Goal: Information Seeking & Learning: Get advice/opinions

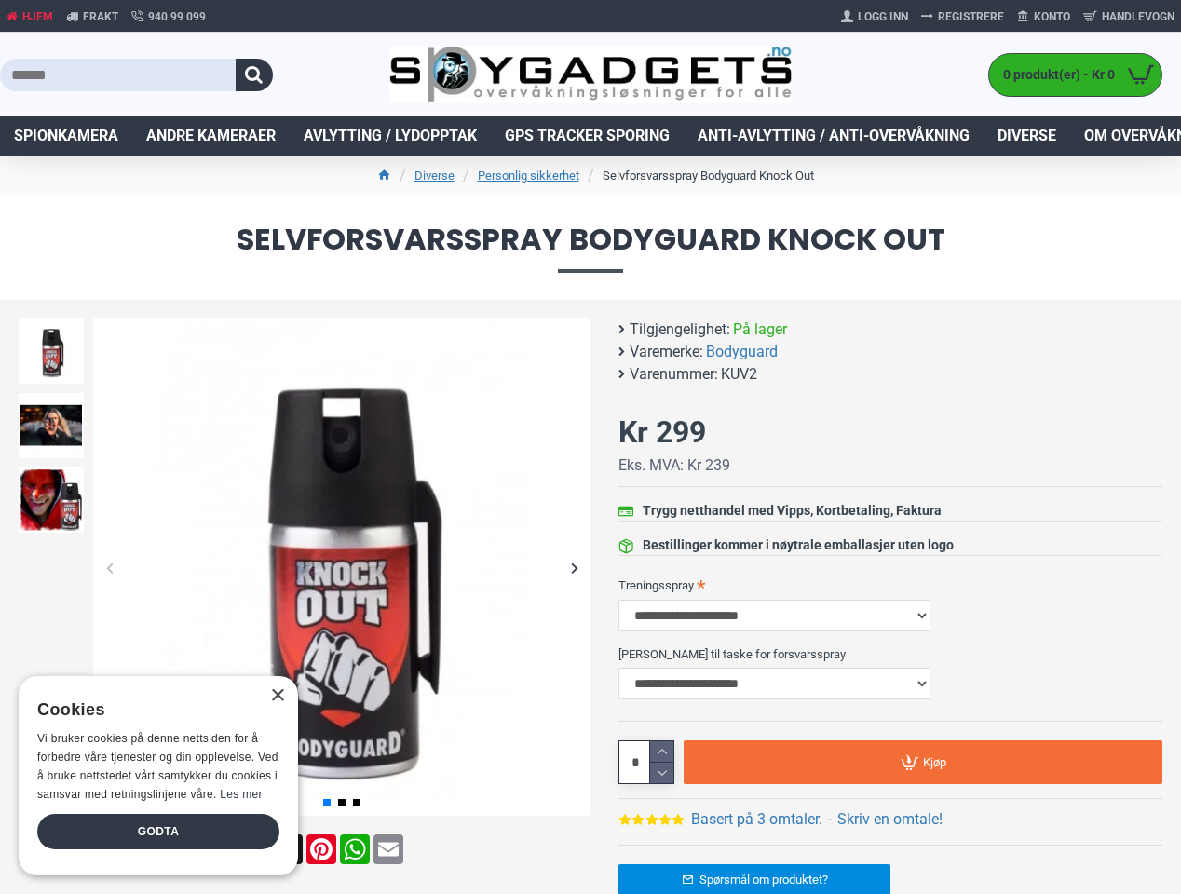
click at [254, 75] on button "button" at bounding box center [254, 75] width 37 height 33
click at [109, 567] on div "Previous slide" at bounding box center [109, 568] width 33 height 33
click at [574, 567] on div "Next slide" at bounding box center [574, 568] width 33 height 33
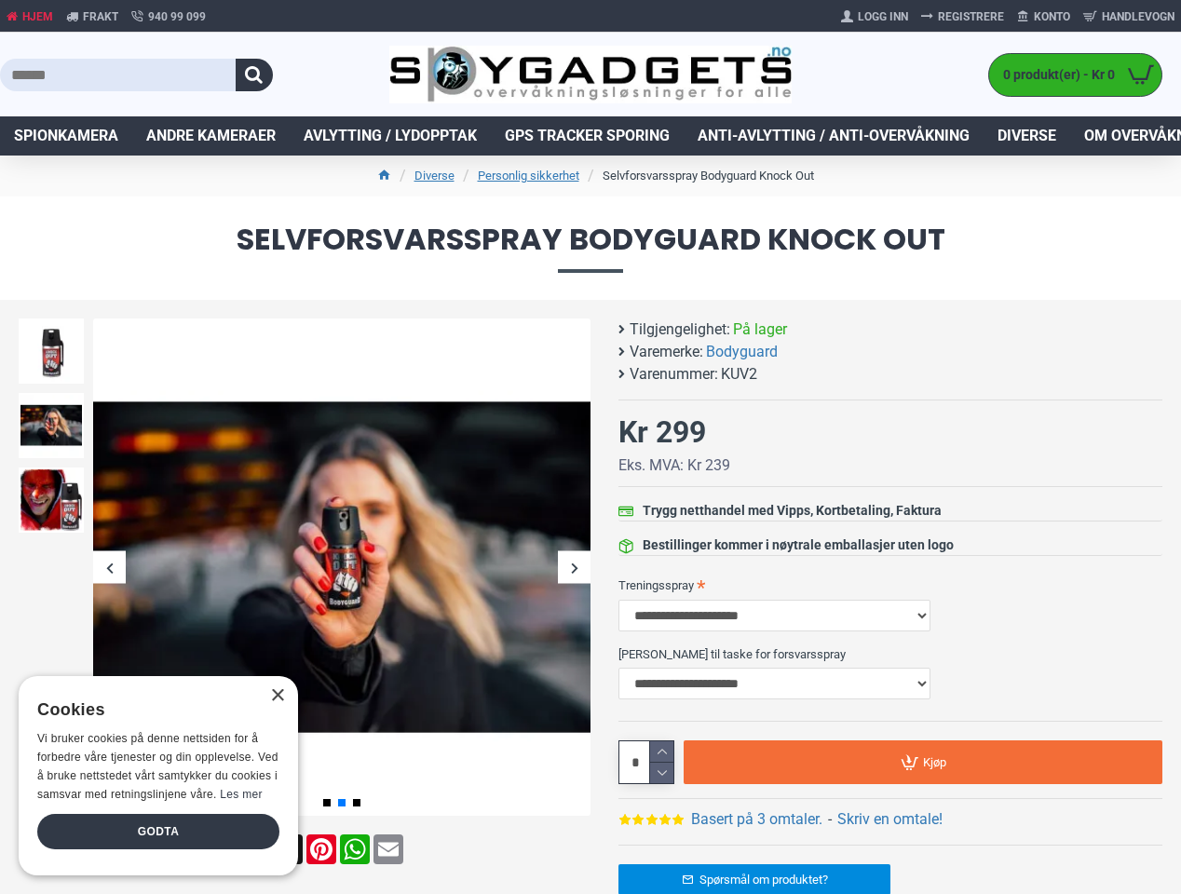
click at [51, 323] on div "Previous slide" at bounding box center [51, 323] width 75 height 19
click at [757, 820] on link "Basert på 3 omtaler." at bounding box center [756, 820] width 131 height 22
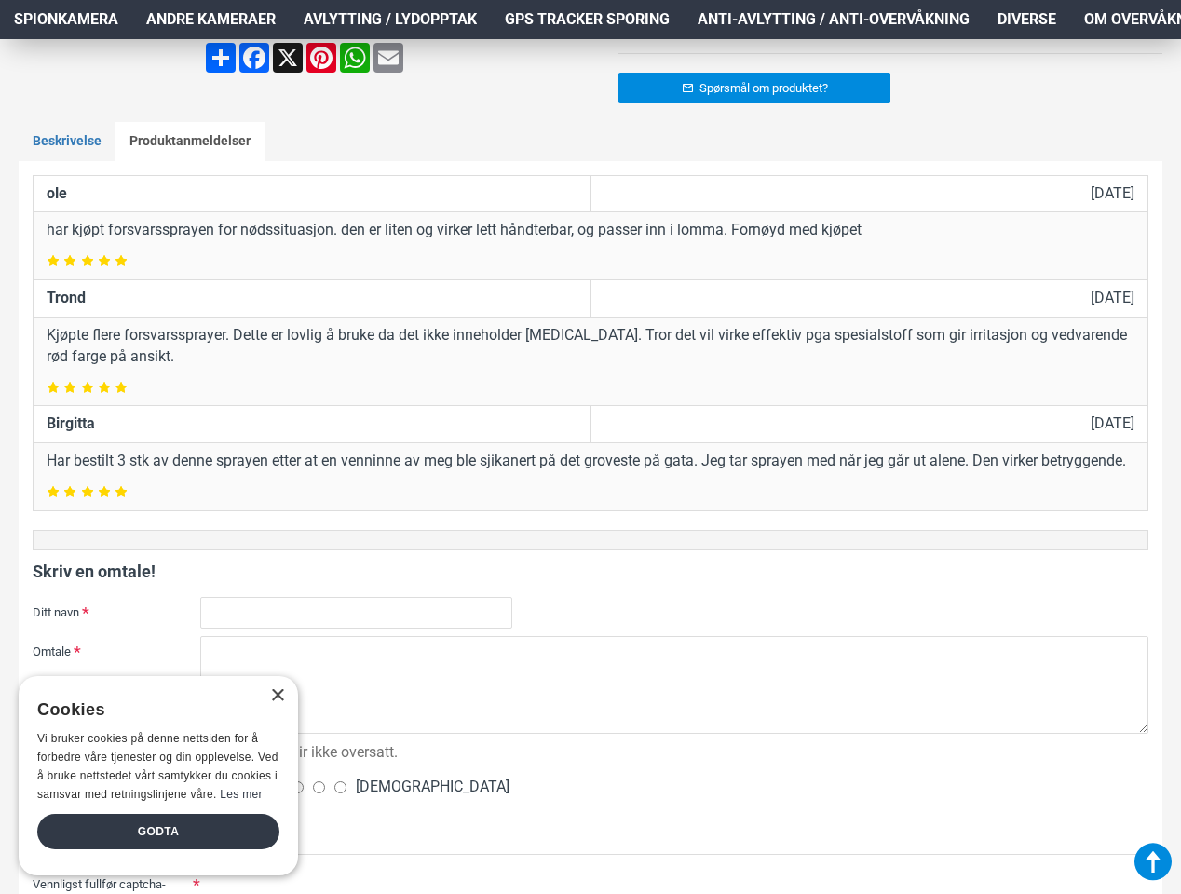
click at [923, 762] on div "Husk: HTML blir ikke oversatt." at bounding box center [674, 700] width 949 height 128
click at [277, 696] on div "×" at bounding box center [277, 696] width 14 height 14
